Goal: Find contact information: Find contact information

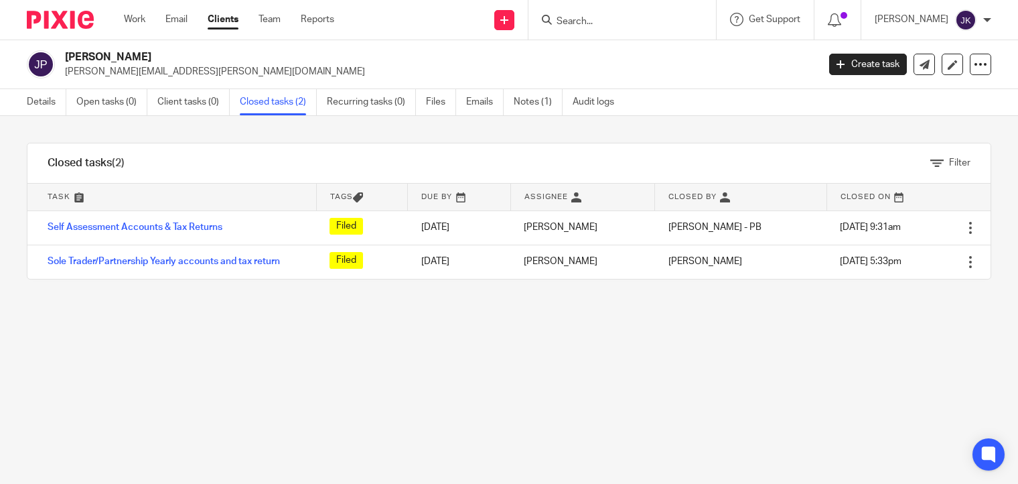
click at [582, 25] on input "Search" at bounding box center [615, 22] width 121 height 12
click at [582, 25] on input "s" at bounding box center [615, 22] width 121 height 12
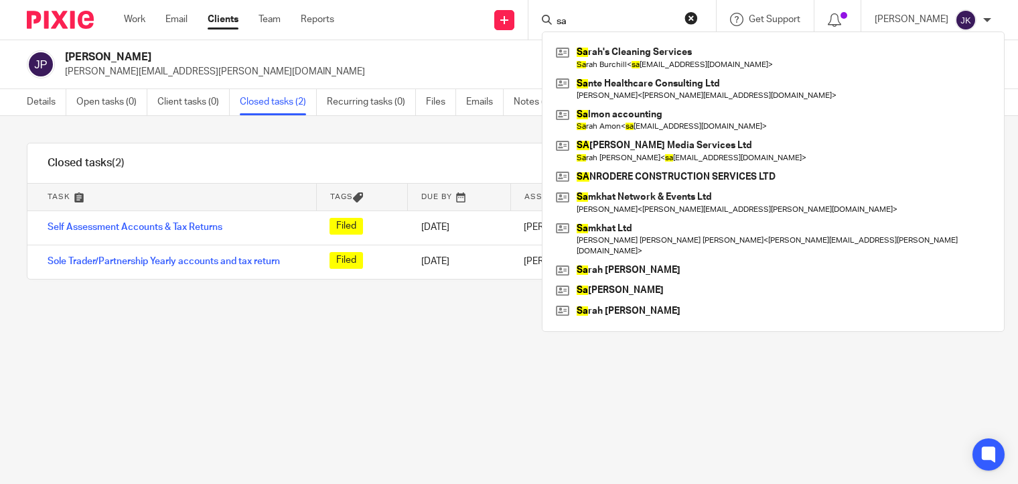
type input "s"
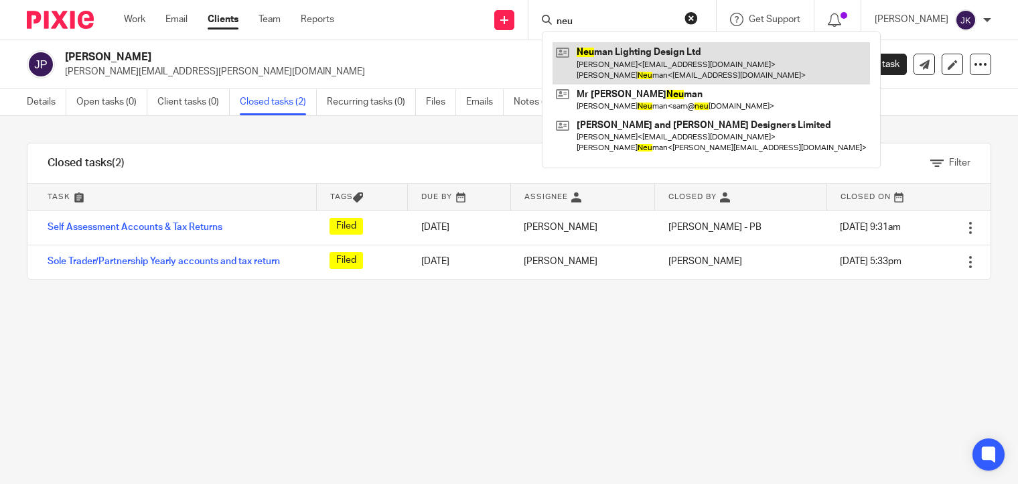
type input "neu"
click at [601, 57] on link at bounding box center [711, 63] width 317 height 42
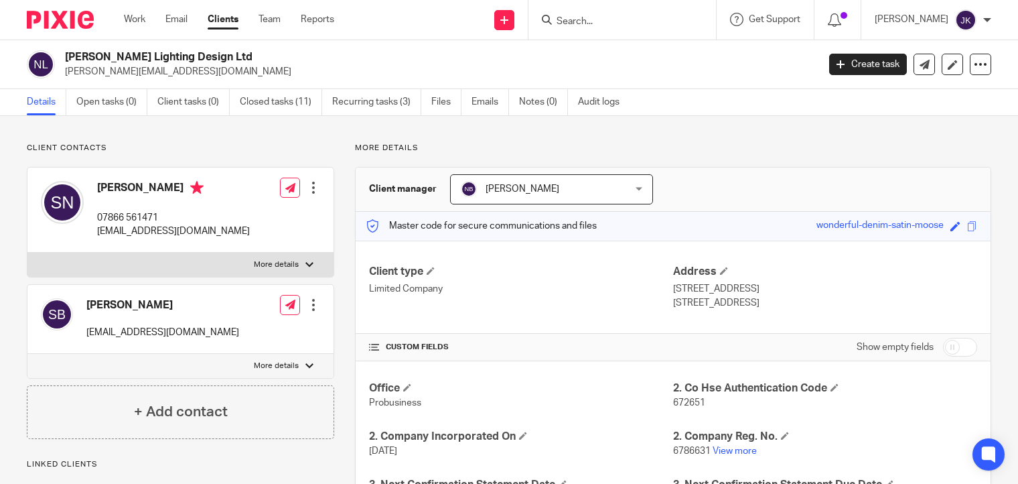
click at [568, 18] on input "Search" at bounding box center [615, 22] width 121 height 12
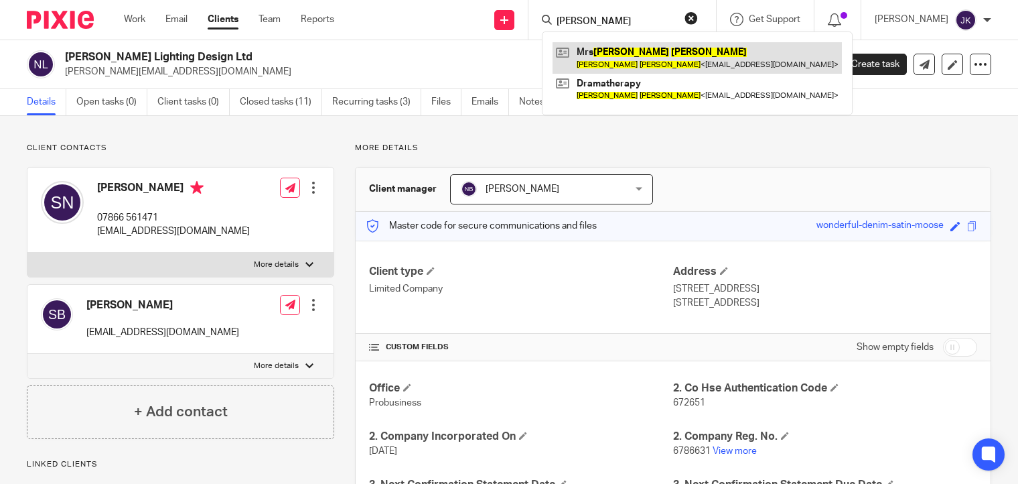
type input "[PERSON_NAME]"
click at [610, 51] on link at bounding box center [697, 57] width 289 height 31
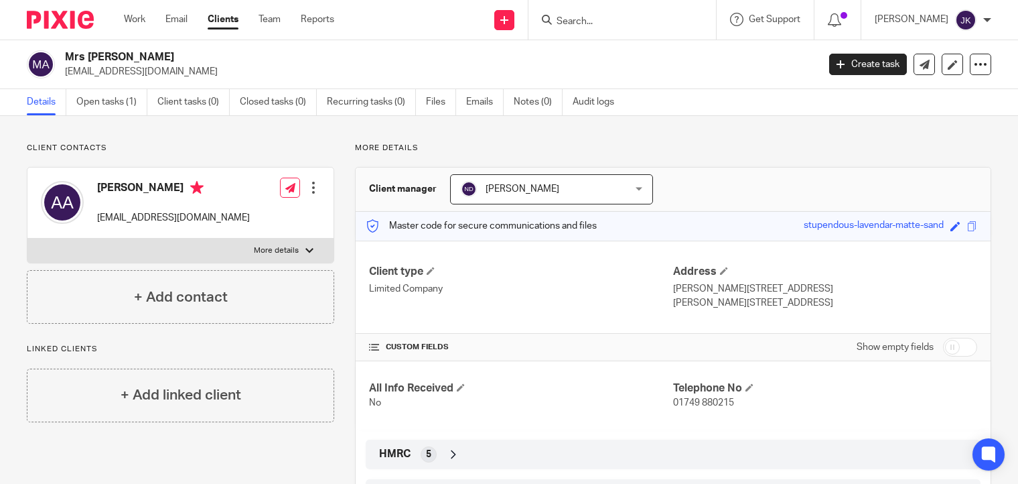
click at [570, 19] on input "Search" at bounding box center [615, 22] width 121 height 12
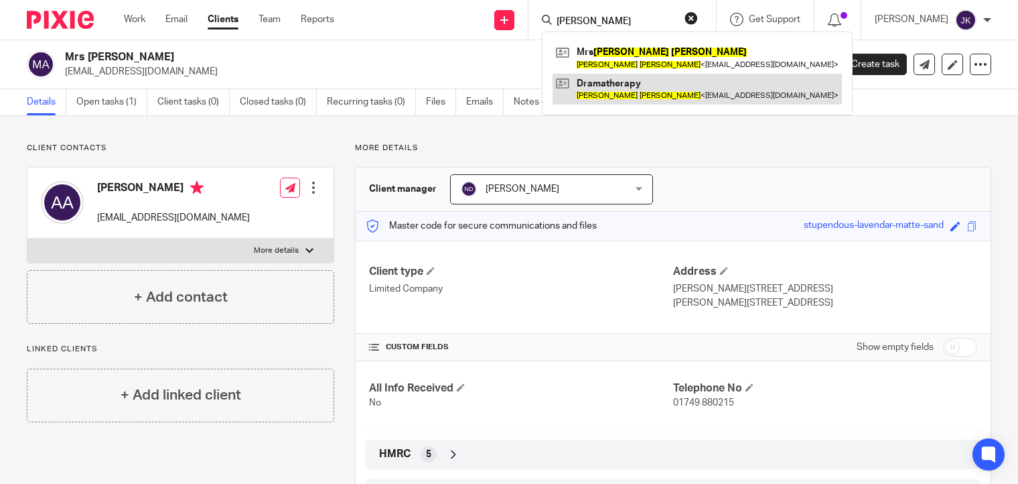
type input "alice allen"
click at [646, 97] on link at bounding box center [697, 89] width 289 height 31
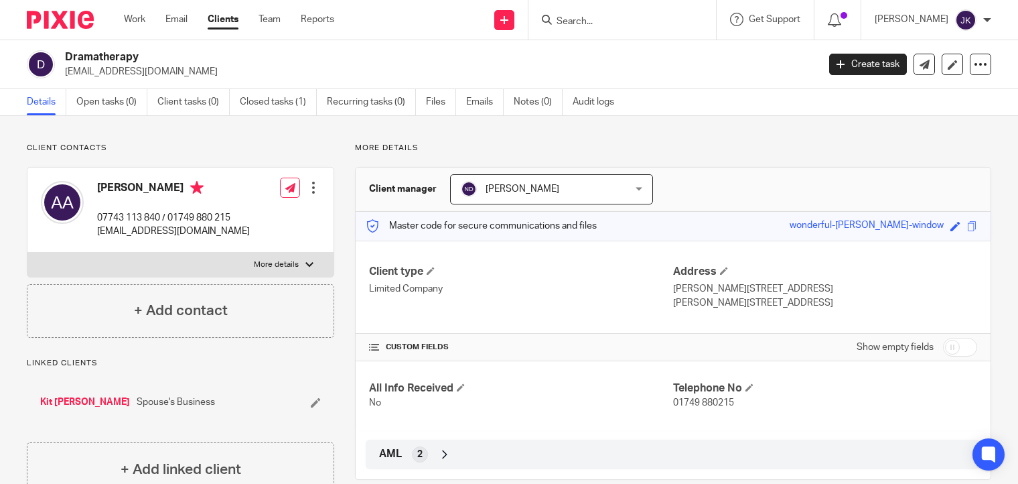
click at [600, 220] on div "Master code for secure communications and files wonderful-[PERSON_NAME]-window …" at bounding box center [673, 226] width 635 height 29
drag, startPoint x: 201, startPoint y: 64, endPoint x: 62, endPoint y: 74, distance: 139.7
click at [62, 74] on div "Dramatherapy [EMAIL_ADDRESS][DOMAIN_NAME]" at bounding box center [418, 64] width 782 height 28
copy p "[EMAIL_ADDRESS][DOMAIN_NAME]"
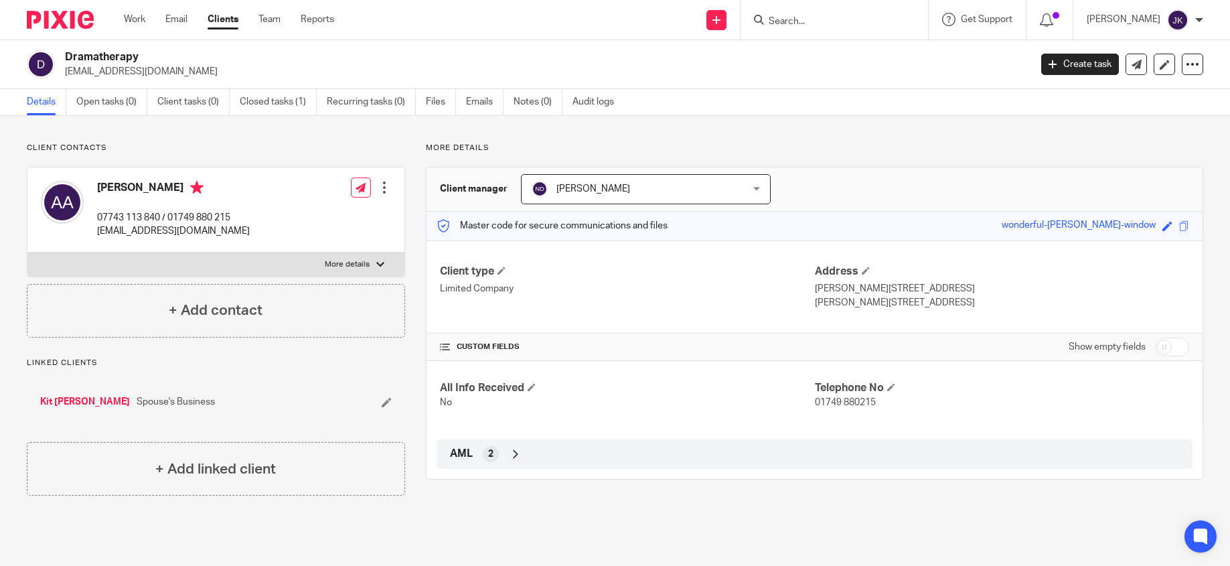
drag, startPoint x: 140, startPoint y: 56, endPoint x: 61, endPoint y: 54, distance: 79.0
click at [61, 54] on div "Dramatherapy aliceliddellallen44@gmail.com" at bounding box center [524, 64] width 995 height 28
drag, startPoint x: 83, startPoint y: 54, endPoint x: 307, endPoint y: 48, distance: 224.5
click at [307, 48] on div "Dramatherapy aliceliddellallen44@gmail.com Create task Update from Companies Ho…" at bounding box center [615, 64] width 1230 height 49
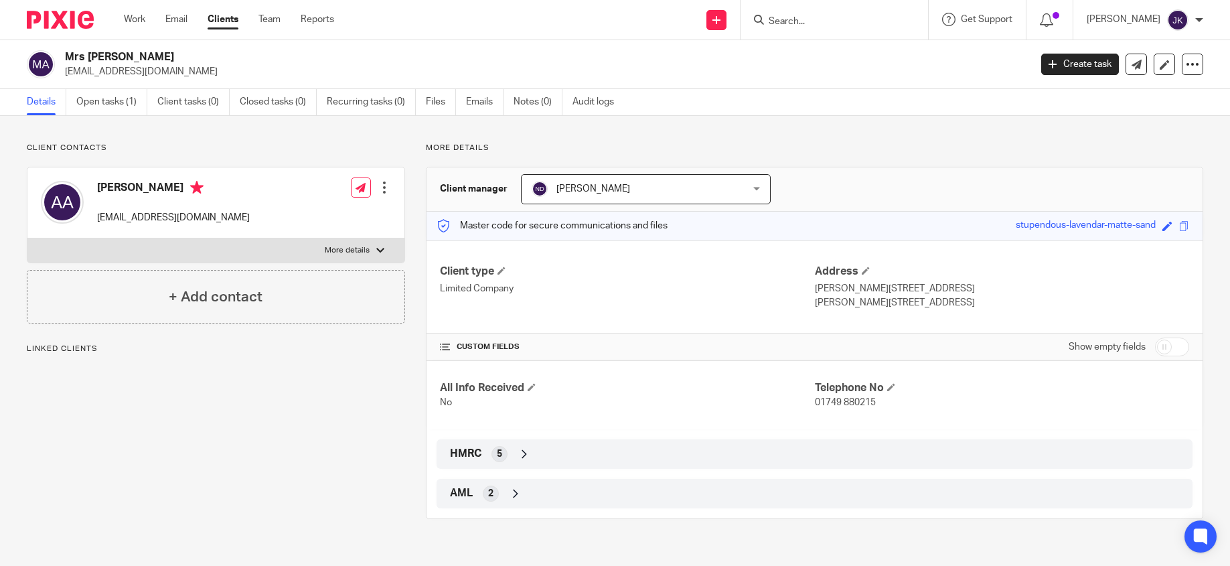
drag, startPoint x: 149, startPoint y: 52, endPoint x: 64, endPoint y: 52, distance: 85.1
click at [64, 52] on div "Mrs Alice Allen aliceliddell@btconnect.com" at bounding box center [524, 64] width 995 height 28
copy h2 "Mrs Alice Allen"
click at [774, 24] on input "Search" at bounding box center [828, 22] width 121 height 12
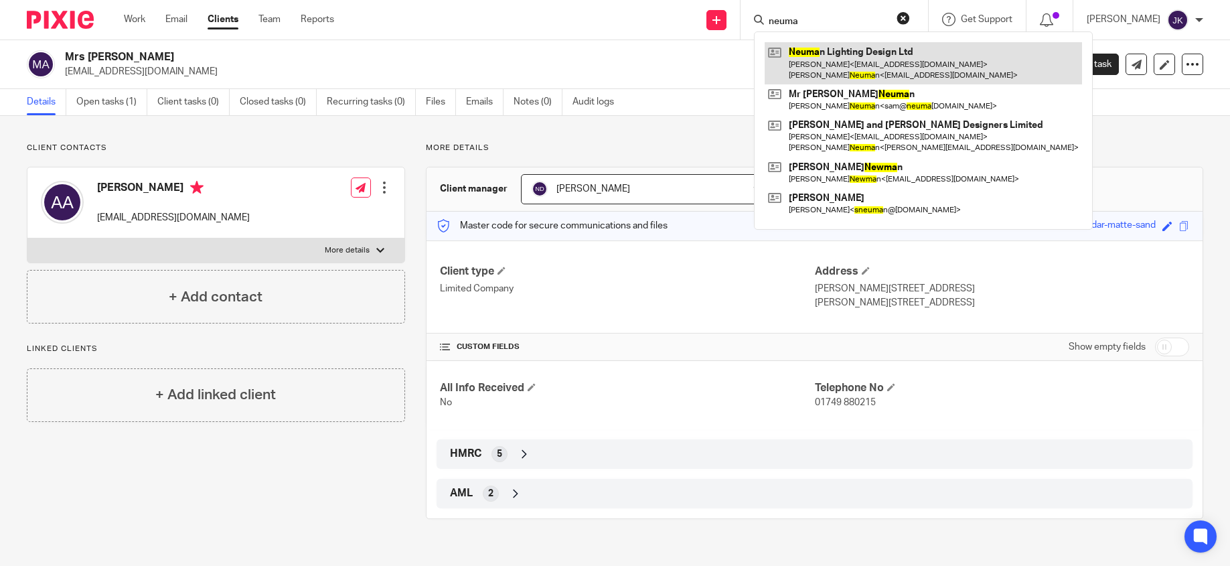
type input "neuma"
click at [772, 55] on link at bounding box center [923, 63] width 317 height 42
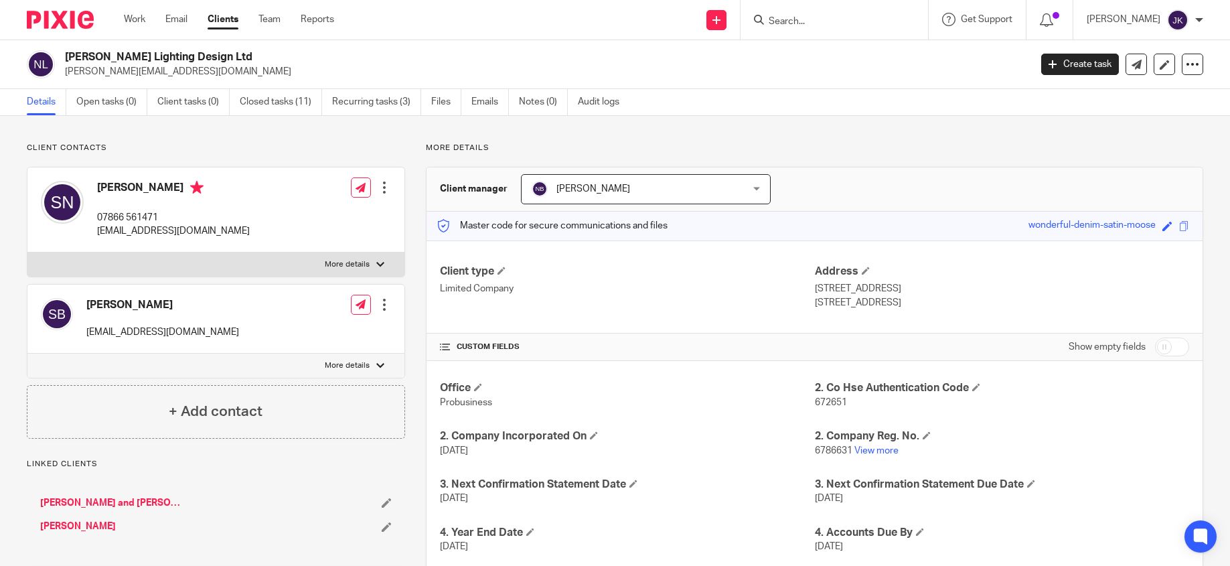
click at [768, 16] on input "Search" at bounding box center [828, 22] width 121 height 12
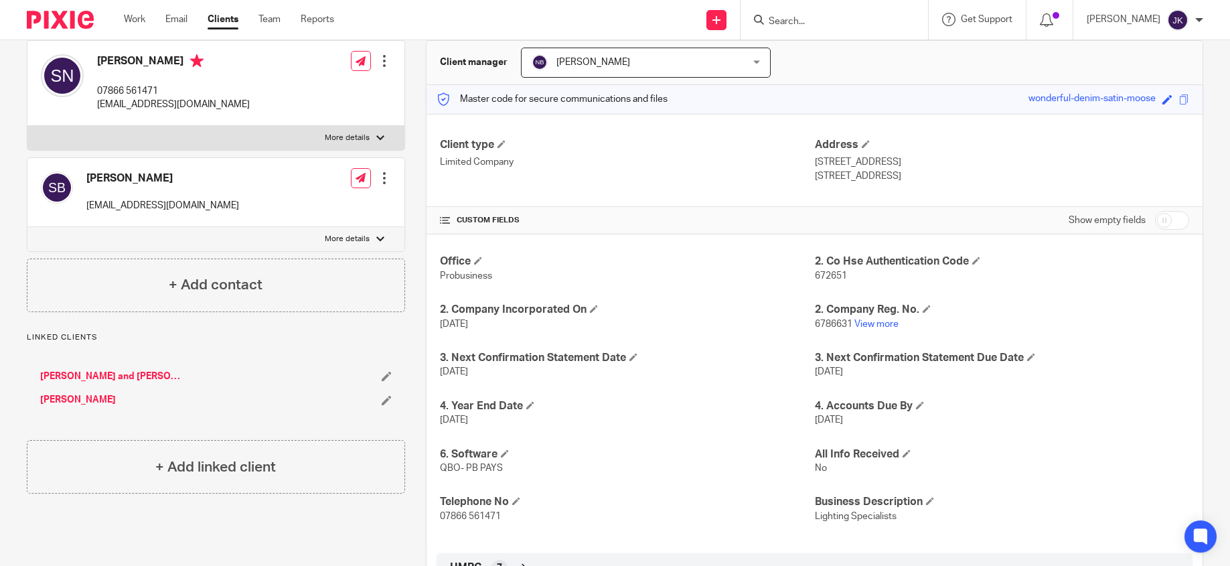
scroll to position [134, 0]
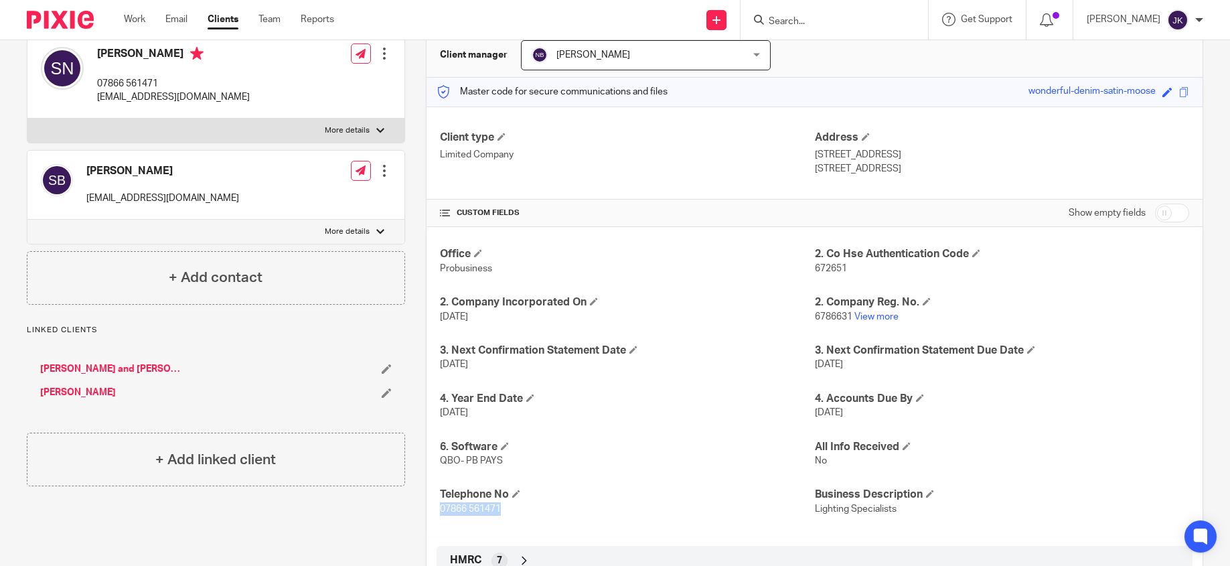
drag, startPoint x: 502, startPoint y: 509, endPoint x: 429, endPoint y: 506, distance: 72.4
click at [429, 506] on div "Office Probusiness 2. Co Hse Authentication Code 672651 2. Company Incorporated…" at bounding box center [815, 381] width 776 height 309
copy span "07866 561471"
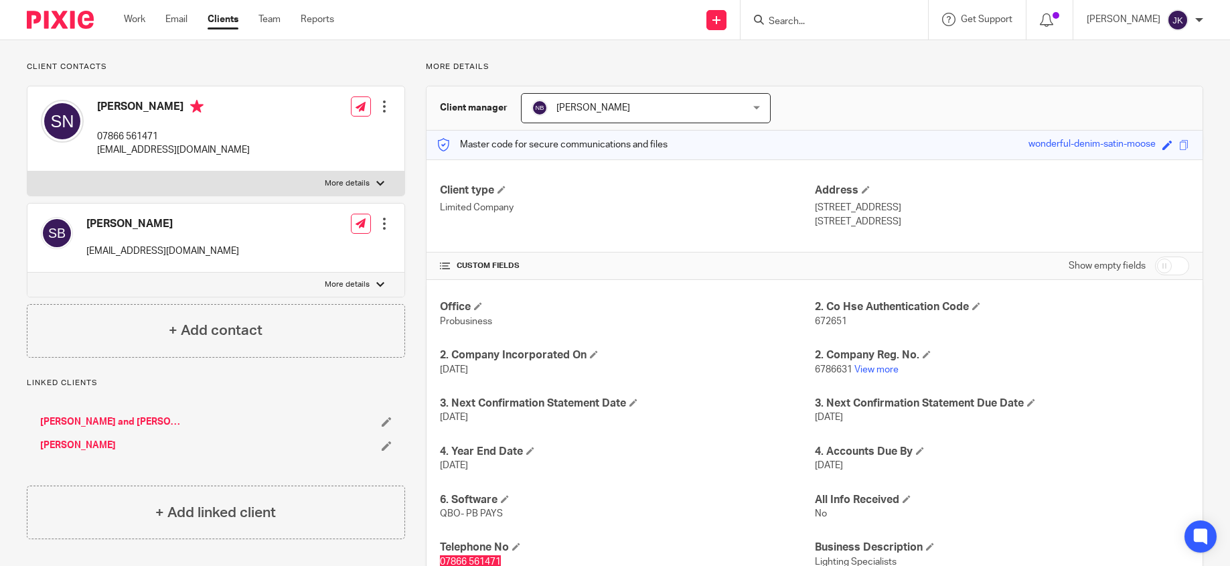
scroll to position [0, 0]
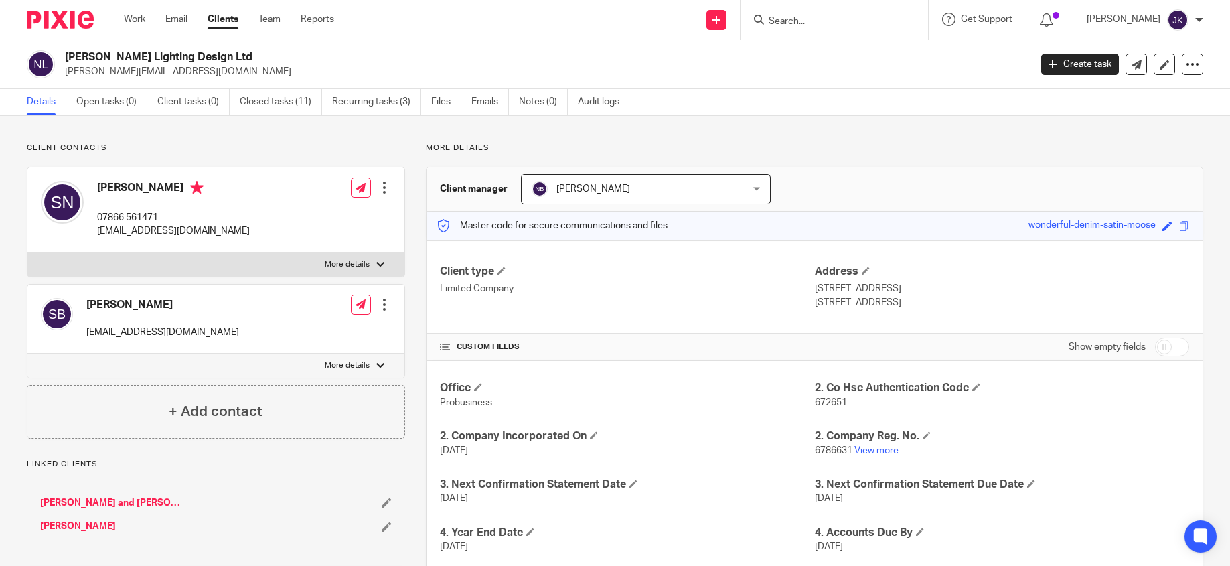
drag, startPoint x: 226, startPoint y: 62, endPoint x: 58, endPoint y: 51, distance: 169.2
click at [58, 51] on div "[PERSON_NAME] Lighting Design Ltd [PERSON_NAME][EMAIL_ADDRESS][DOMAIN_NAME]" at bounding box center [524, 64] width 995 height 28
copy div "[PERSON_NAME] Lighting Design Ltd"
click at [800, 22] on input "Search" at bounding box center [828, 22] width 121 height 12
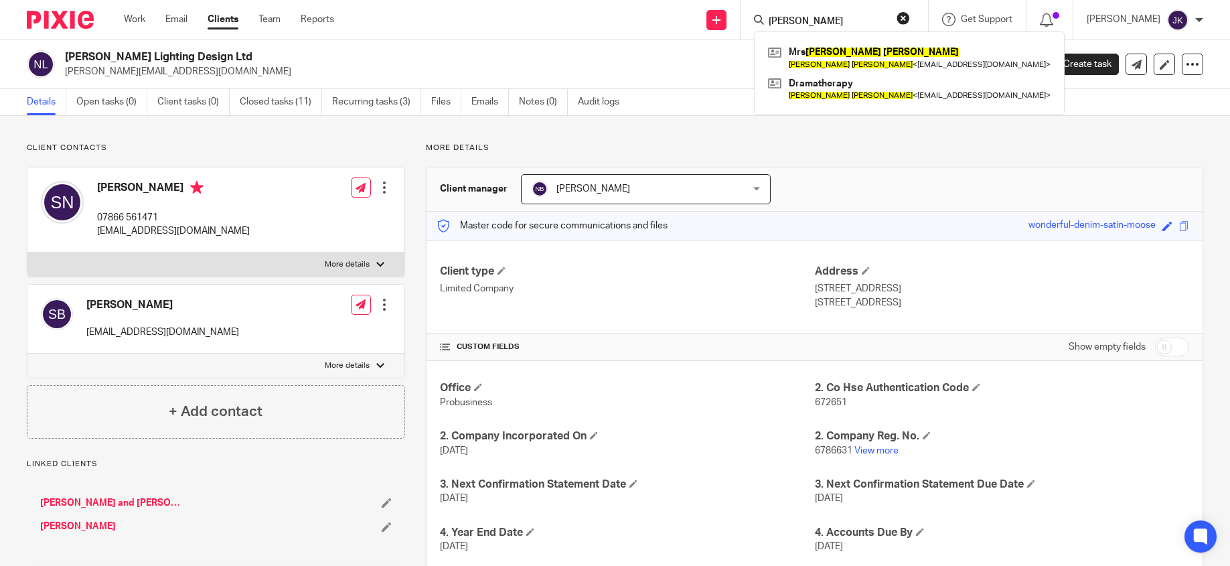
type input "[PERSON_NAME]"
click at [865, 41] on div "Mrs [PERSON_NAME] [PERSON_NAME] < [EMAIL_ADDRESS][DOMAIN_NAME] > Dramatherapy […" at bounding box center [909, 73] width 311 height 84
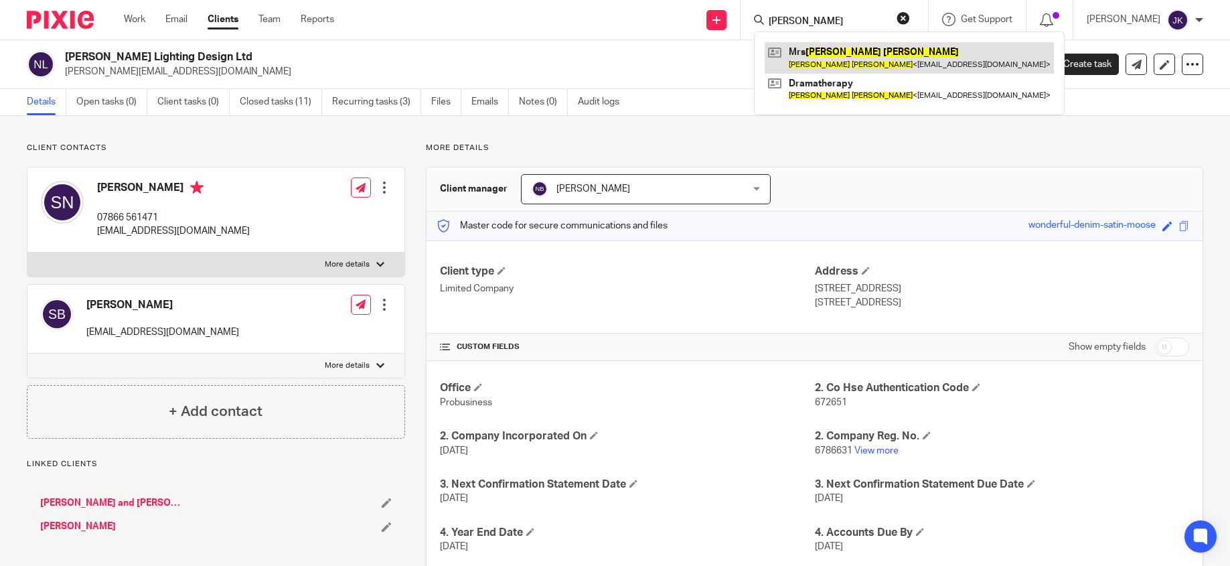
click at [845, 64] on link at bounding box center [909, 57] width 289 height 31
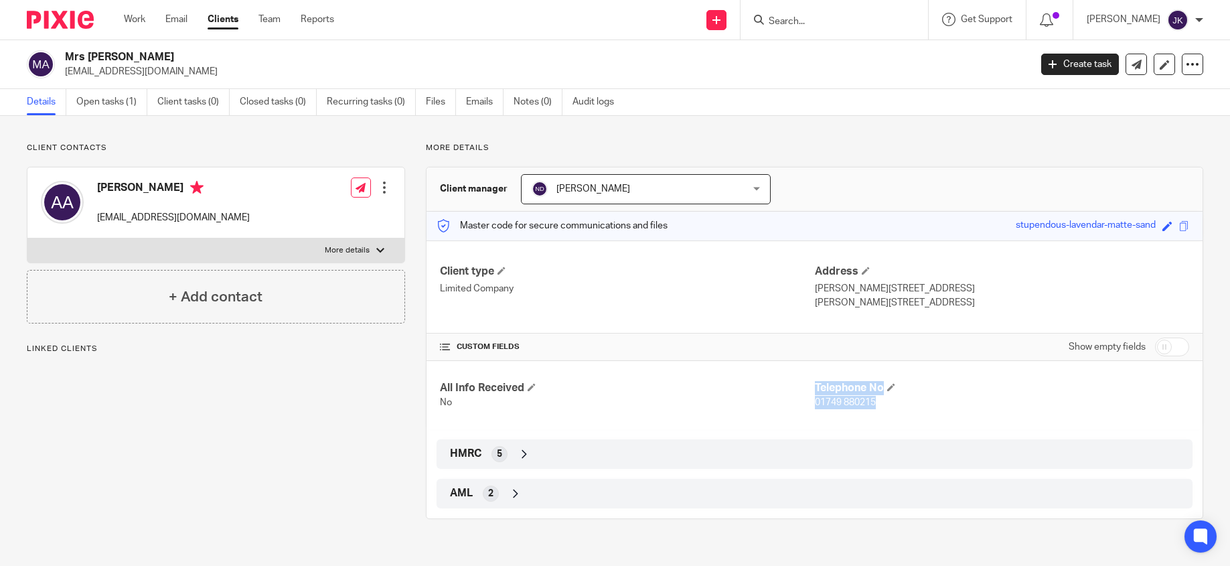
drag, startPoint x: 879, startPoint y: 405, endPoint x: 806, endPoint y: 401, distance: 72.5
click at [806, 401] on div "All Info Received No Telephone No 01749 880215" at bounding box center [815, 395] width 776 height 68
drag, startPoint x: 853, startPoint y: 401, endPoint x: 910, endPoint y: 367, distance: 65.5
click at [910, 367] on div "All Info Received No Telephone No 01749 880215" at bounding box center [815, 395] width 776 height 68
drag, startPoint x: 871, startPoint y: 400, endPoint x: 810, endPoint y: 402, distance: 61.0
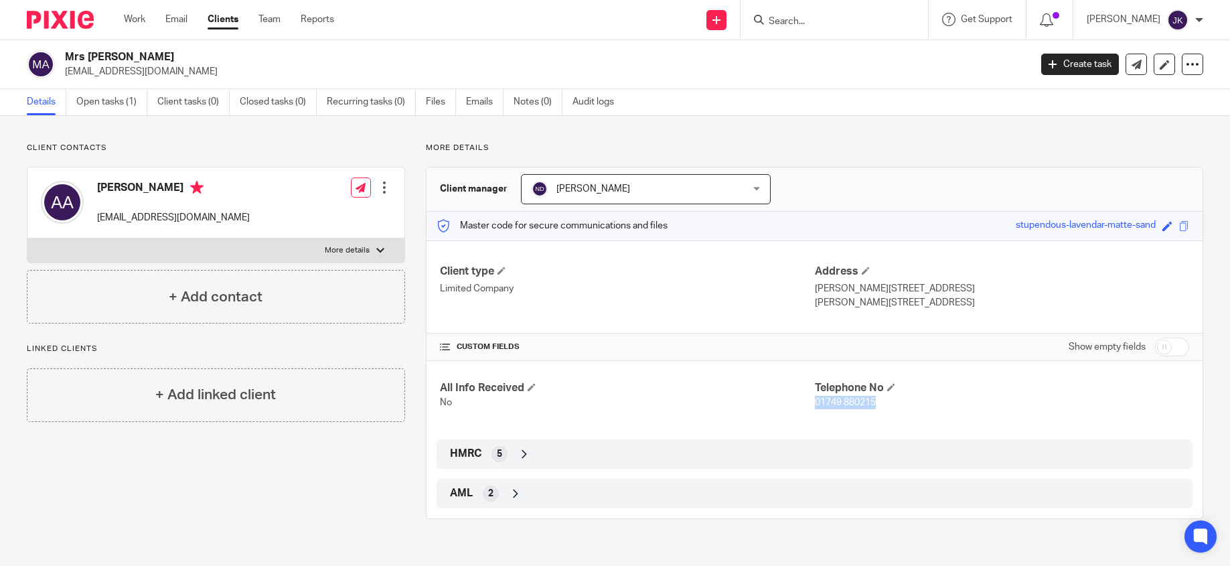
click at [815, 402] on p "01749 880215" at bounding box center [1002, 402] width 374 height 13
copy span "01749 880215"
click at [477, 494] on div "AML 2" at bounding box center [815, 493] width 736 height 23
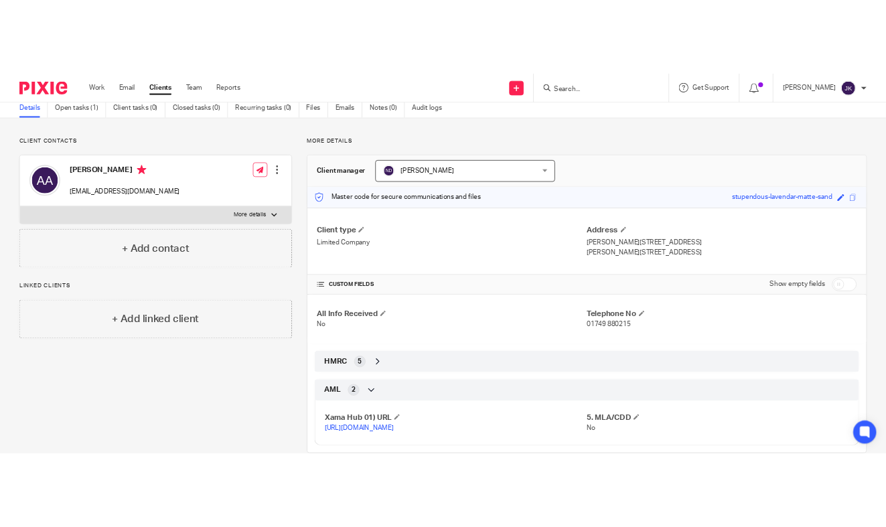
scroll to position [54, 0]
